Goal: Transaction & Acquisition: Obtain resource

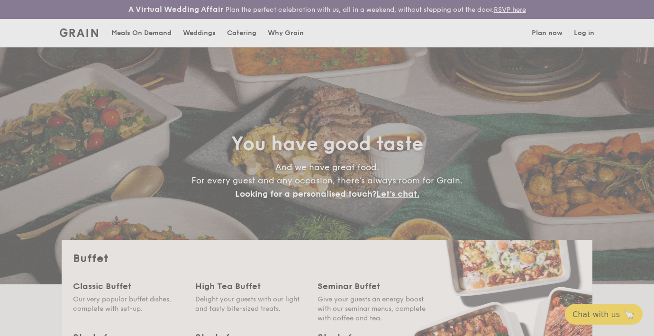
select select
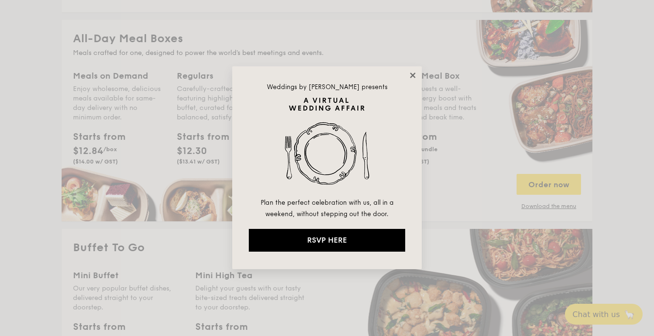
click at [413, 74] on icon at bounding box center [412, 75] width 5 height 5
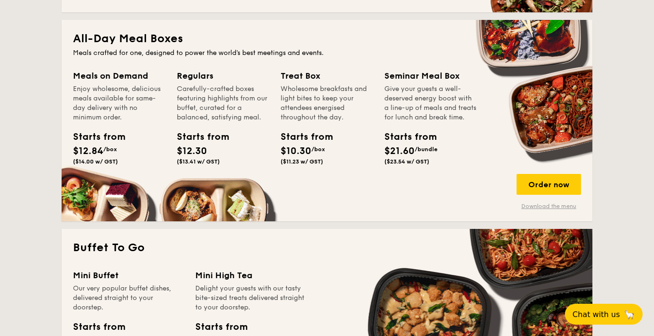
click at [532, 203] on link "Download the menu" at bounding box center [549, 206] width 64 height 8
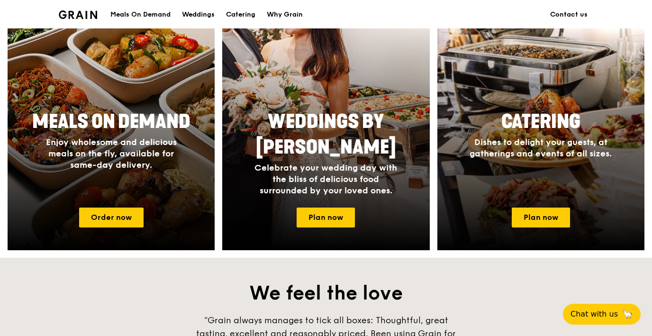
scroll to position [401, 0]
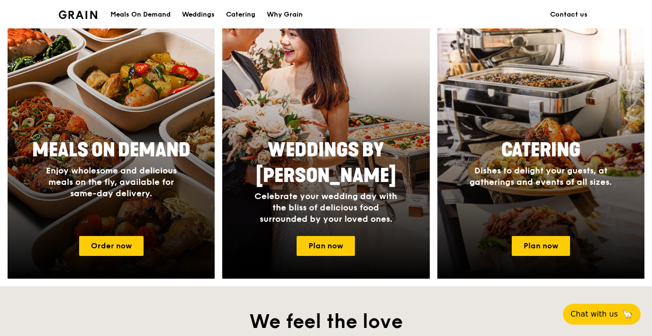
drag, startPoint x: 162, startPoint y: 192, endPoint x: 204, endPoint y: 1, distance: 195.6
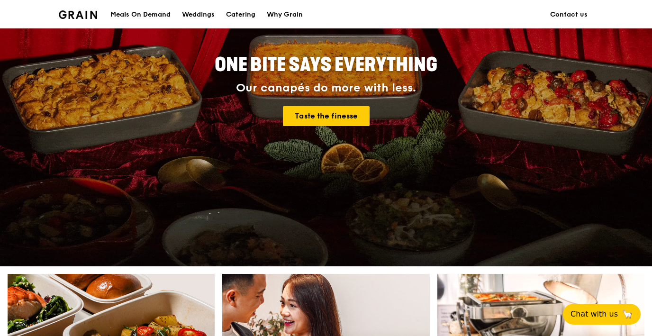
scroll to position [0, 0]
